Goal: Information Seeking & Learning: Find specific page/section

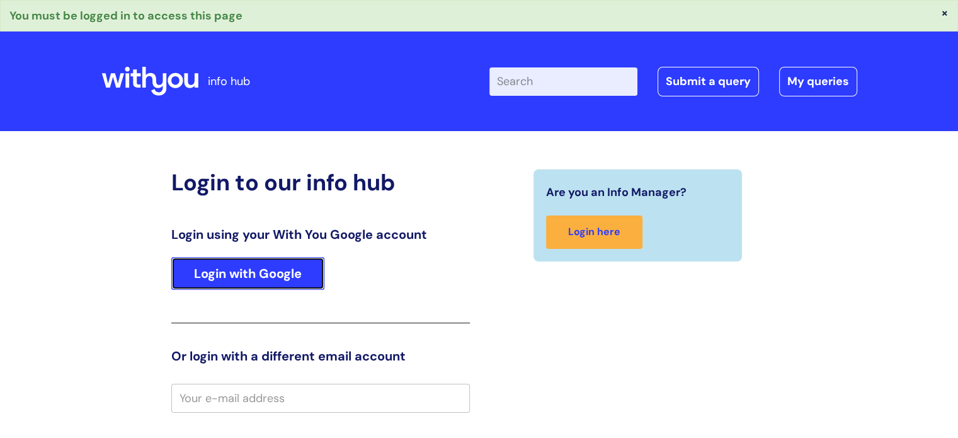
click at [260, 263] on link "Login with Google" at bounding box center [247, 273] width 153 height 33
click at [264, 270] on link "Login with Google" at bounding box center [247, 273] width 153 height 33
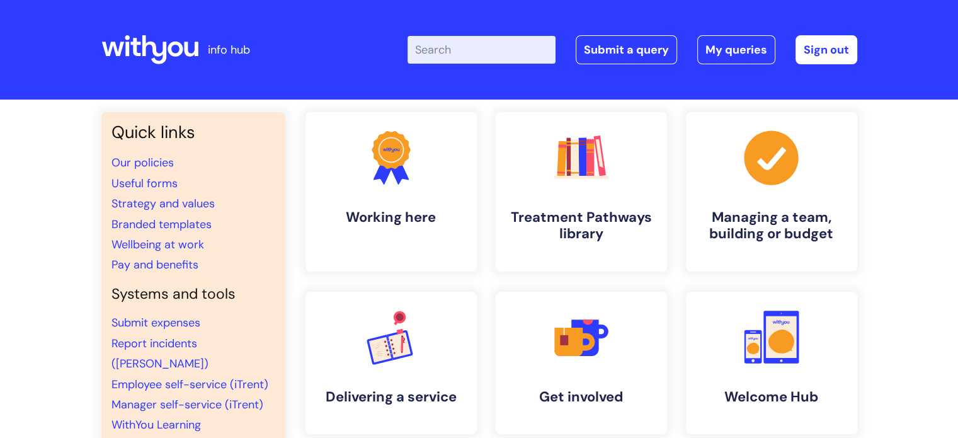
click at [486, 55] on input "Enter your search term here..." at bounding box center [481, 50] width 148 height 28
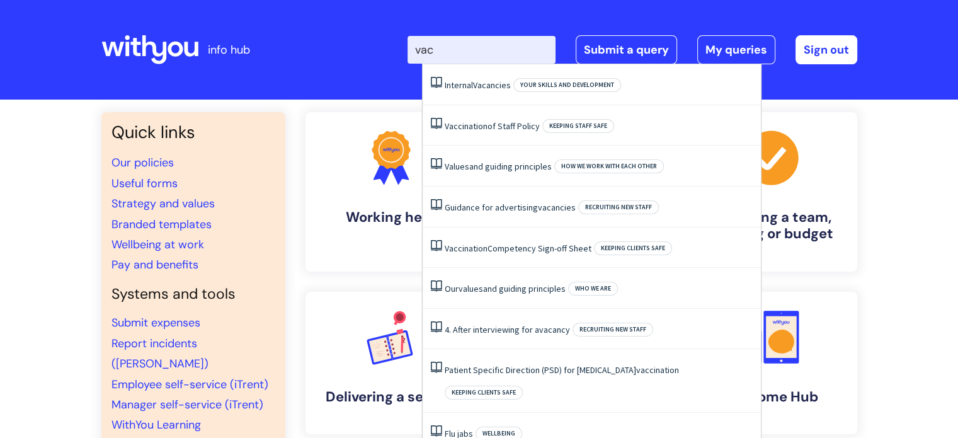
type input "vaca"
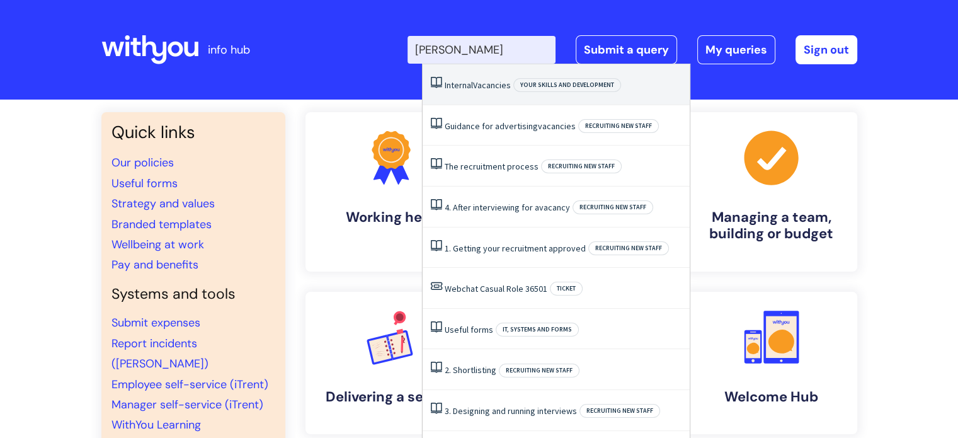
click at [482, 88] on span "Vacancies" at bounding box center [492, 84] width 38 height 11
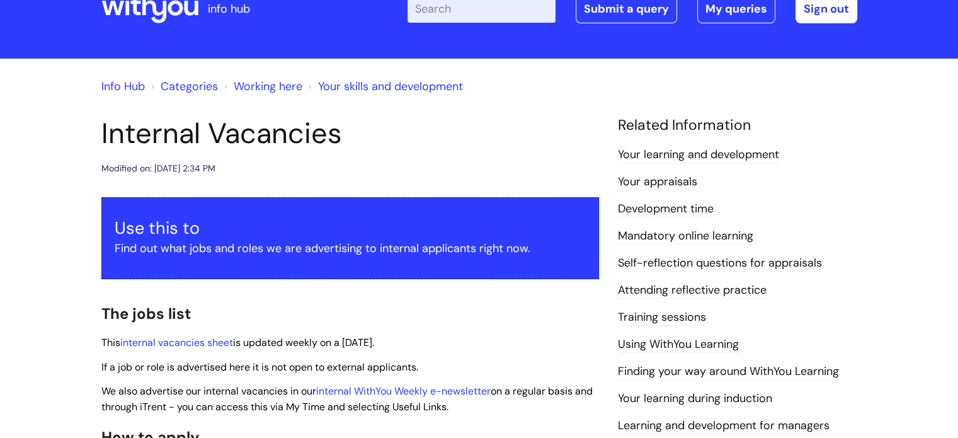
scroll to position [63, 0]
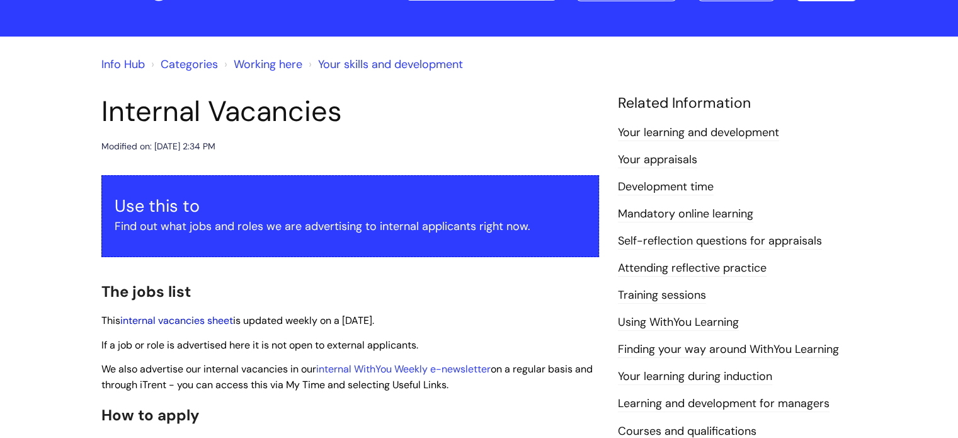
click at [203, 317] on link "internal vacancies sheet" at bounding box center [176, 320] width 113 height 13
